Goal: Transaction & Acquisition: Book appointment/travel/reservation

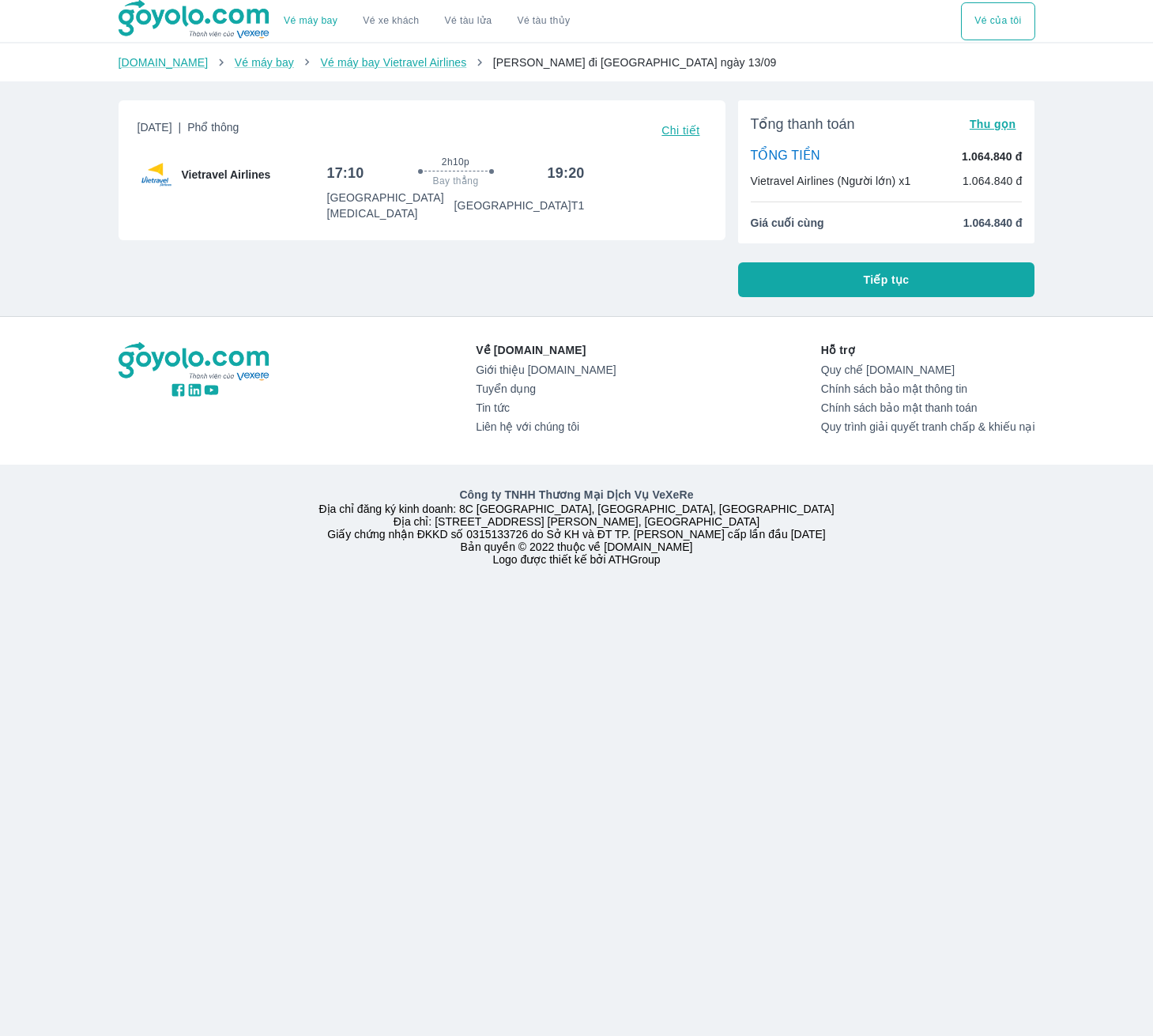
drag, startPoint x: 426, startPoint y: 199, endPoint x: 460, endPoint y: 197, distance: 34.1
click at [460, 197] on div "[GEOGRAPHIC_DATA] [MEDICAL_DATA][GEOGRAPHIC_DATA] T1" at bounding box center [456, 205] width 258 height 31
drag, startPoint x: 454, startPoint y: 235, endPoint x: 455, endPoint y: 245, distance: 10.0
click at [455, 245] on div "Thứ 7, 13 Thg 09 2025 | Phổ thông Chi tiết Vietravel Airlines 17:10 2h10p Bay t…" at bounding box center [416, 192] width 620 height 209
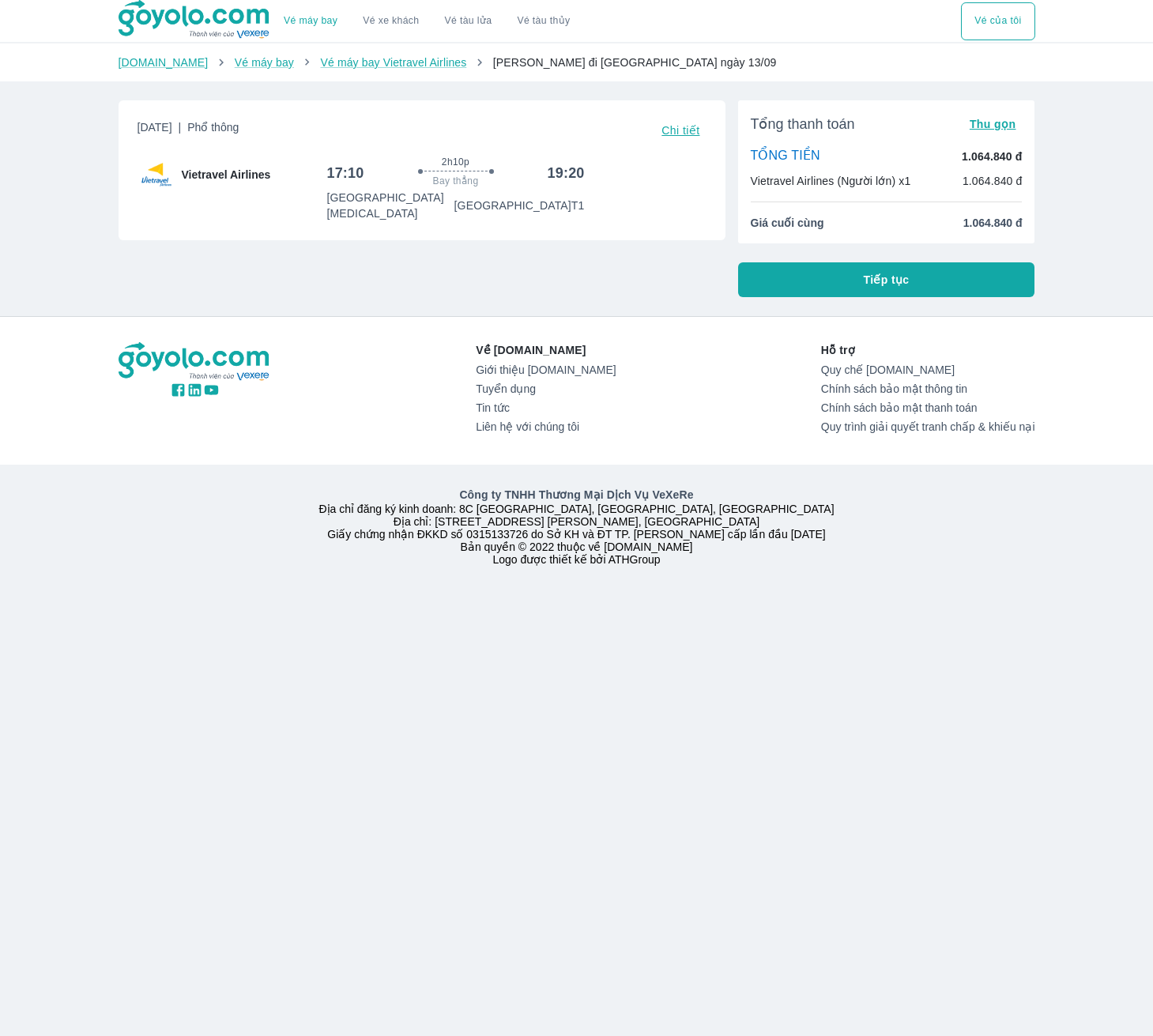
click at [843, 282] on button "Tiếp tục" at bounding box center [887, 280] width 297 height 35
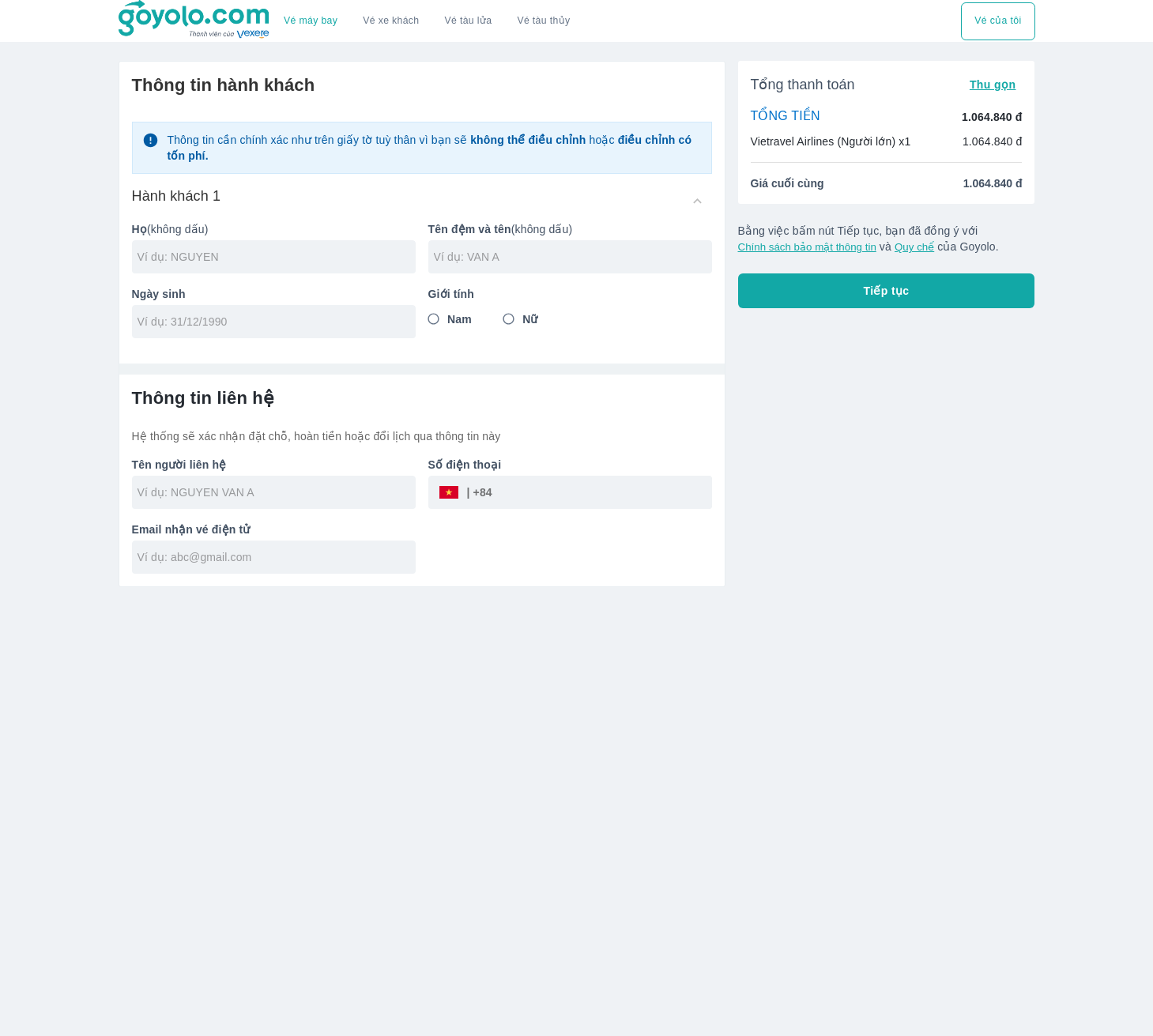
click at [843, 383] on div "Tổng thanh toán Thu gọn TỔNG TIỀN 1.064.840 đ Vietravel Airlines (Người lớn) x1…" at bounding box center [880, 318] width 310 height 539
drag, startPoint x: 972, startPoint y: 188, endPoint x: 1048, endPoint y: 181, distance: 76.3
click at [1048, 181] on div "Thông tin hành khách Thông tin cần chính xác như trên giấy tờ tuỳ thân vì bạn s…" at bounding box center [577, 318] width 943 height 539
drag, startPoint x: 1038, startPoint y: 184, endPoint x: 1029, endPoint y: 188, distance: 9.8
click at [1037, 184] on div "Thông tin hành khách Thông tin cần chính xác như trên giấy tờ tuỳ thân vì bạn s…" at bounding box center [577, 318] width 943 height 539
